Goal: Task Accomplishment & Management: Use online tool/utility

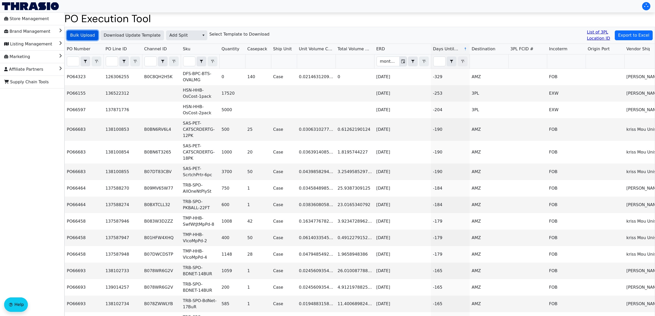
click at [88, 35] on span "Bulk Upload" at bounding box center [82, 35] width 25 height 6
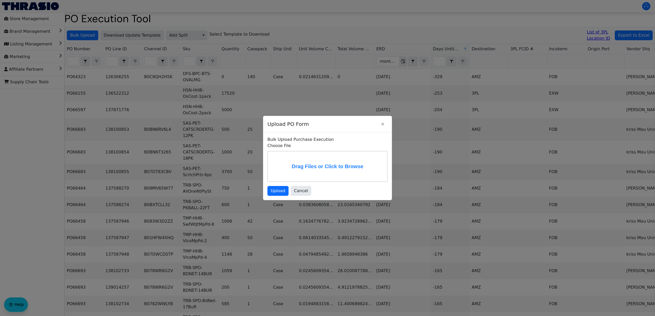
click at [347, 161] on label "Drag Files or Click to Browse" at bounding box center [327, 166] width 119 height 30
click at [0, 0] on input "Drag Files or Click to Browse" at bounding box center [0, 0] width 0 height 0
click at [279, 188] on span "Upload" at bounding box center [278, 191] width 14 height 6
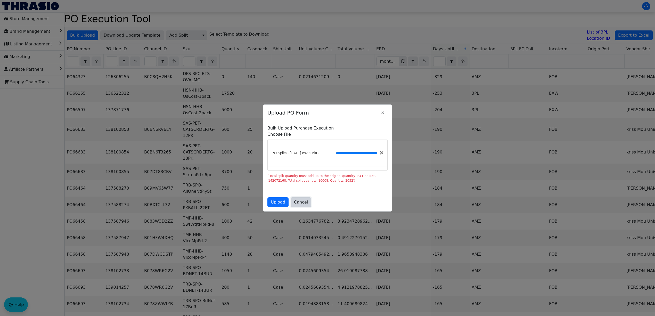
click at [304, 203] on span "Cancel" at bounding box center [301, 202] width 14 height 6
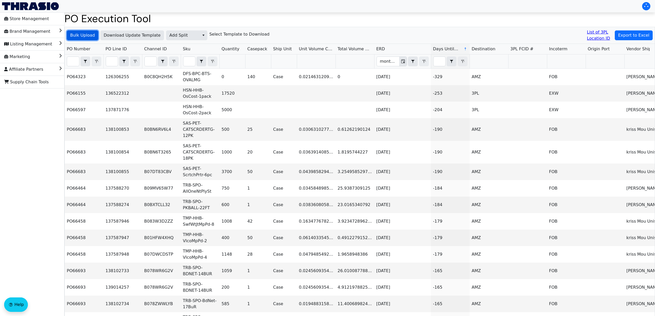
click at [90, 35] on span "Bulk Upload" at bounding box center [82, 35] width 25 height 6
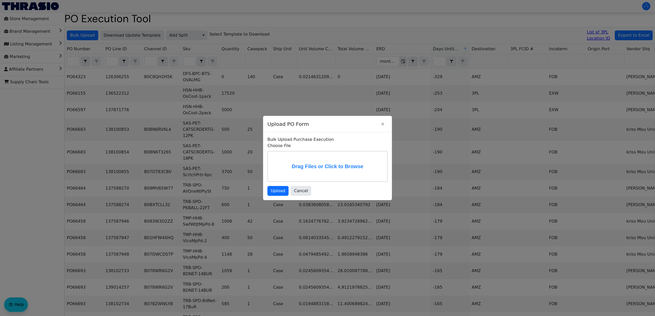
click at [305, 157] on label "Drag Files or Click to Browse" at bounding box center [327, 166] width 119 height 30
click at [0, 0] on input "Drag Files or Click to Browse" at bounding box center [0, 0] width 0 height 0
click at [274, 191] on span "Upload" at bounding box center [278, 191] width 14 height 6
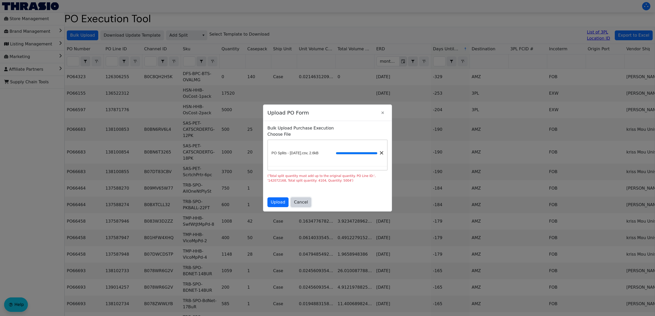
click at [303, 207] on button "Cancel" at bounding box center [301, 202] width 21 height 10
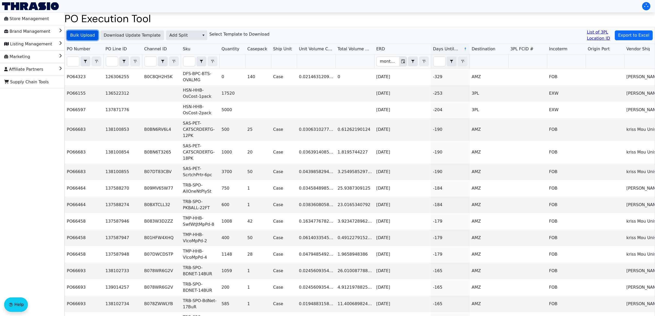
click at [87, 33] on span "Bulk Upload" at bounding box center [82, 35] width 25 height 6
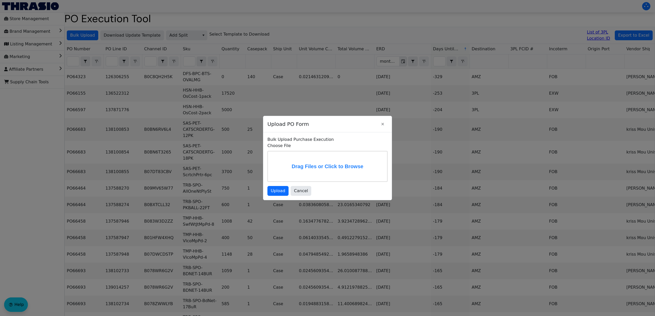
click at [302, 163] on label "Drag Files or Click to Browse" at bounding box center [327, 166] width 119 height 30
click at [0, 0] on input "Drag Files or Click to Browse" at bounding box center [0, 0] width 0 height 0
click at [305, 164] on label "Drag Files or Click to Browse" at bounding box center [327, 166] width 119 height 30
click at [0, 0] on input "Drag Files or Click to Browse" at bounding box center [0, 0] width 0 height 0
click at [274, 189] on span "Upload" at bounding box center [278, 191] width 14 height 6
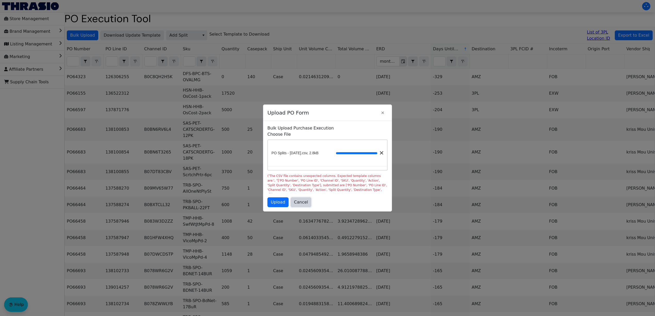
click at [302, 201] on span "Cancel" at bounding box center [301, 202] width 14 height 6
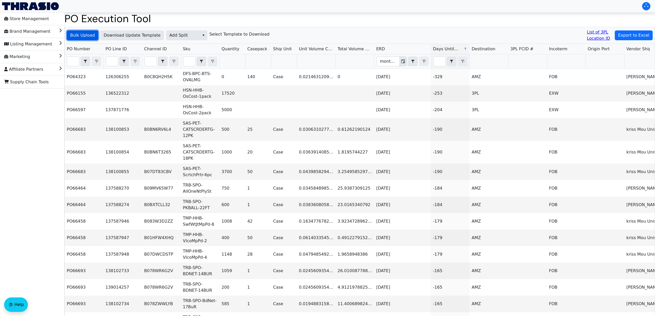
click at [77, 35] on span "Bulk Upload" at bounding box center [82, 35] width 25 height 6
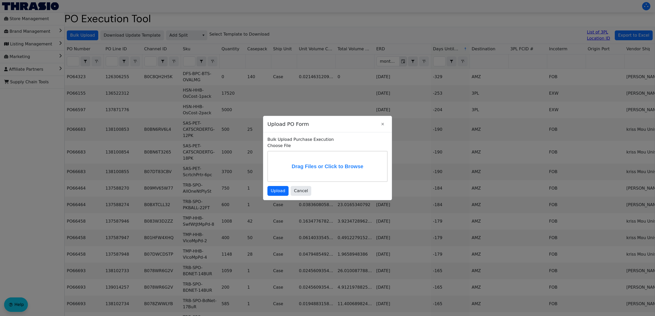
click at [328, 164] on label "Drag Files or Click to Browse" at bounding box center [327, 166] width 119 height 30
click at [0, 0] on input "Drag Files or Click to Browse" at bounding box center [0, 0] width 0 height 0
click at [278, 189] on span "Upload" at bounding box center [278, 191] width 14 height 6
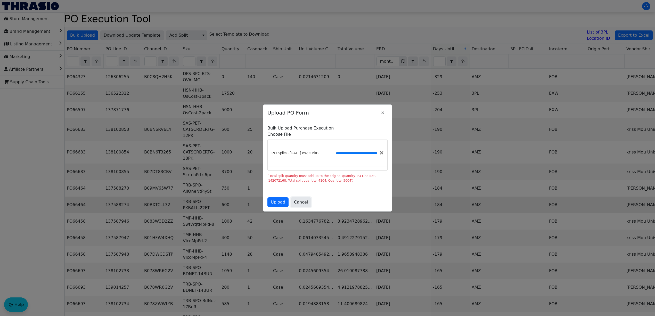
drag, startPoint x: 301, startPoint y: 203, endPoint x: 283, endPoint y: 212, distance: 20.4
click at [301, 203] on span "Cancel" at bounding box center [301, 202] width 14 height 6
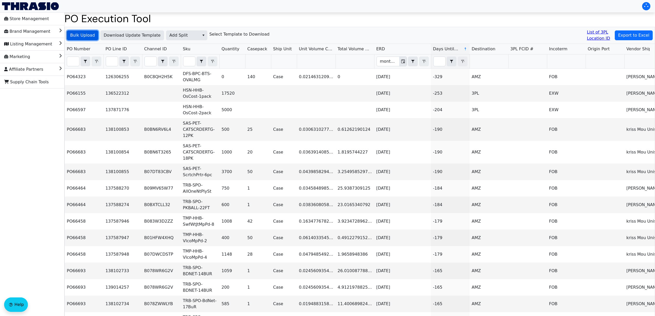
click at [90, 34] on span "Bulk Upload" at bounding box center [82, 35] width 25 height 6
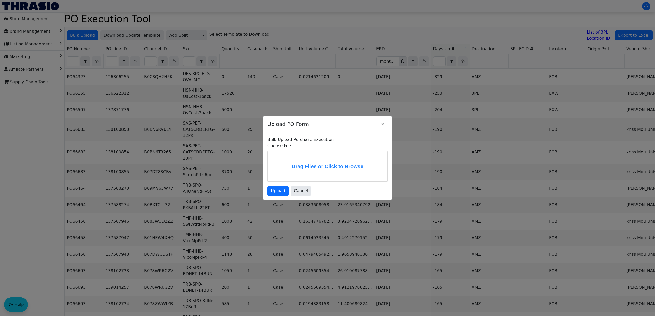
click at [324, 170] on label "Drag Files or Click to Browse" at bounding box center [327, 166] width 119 height 30
click at [0, 0] on input "Drag Files or Click to Browse" at bounding box center [0, 0] width 0 height 0
click at [283, 189] on span "Upload" at bounding box center [278, 191] width 14 height 6
